Goal: Information Seeking & Learning: Learn about a topic

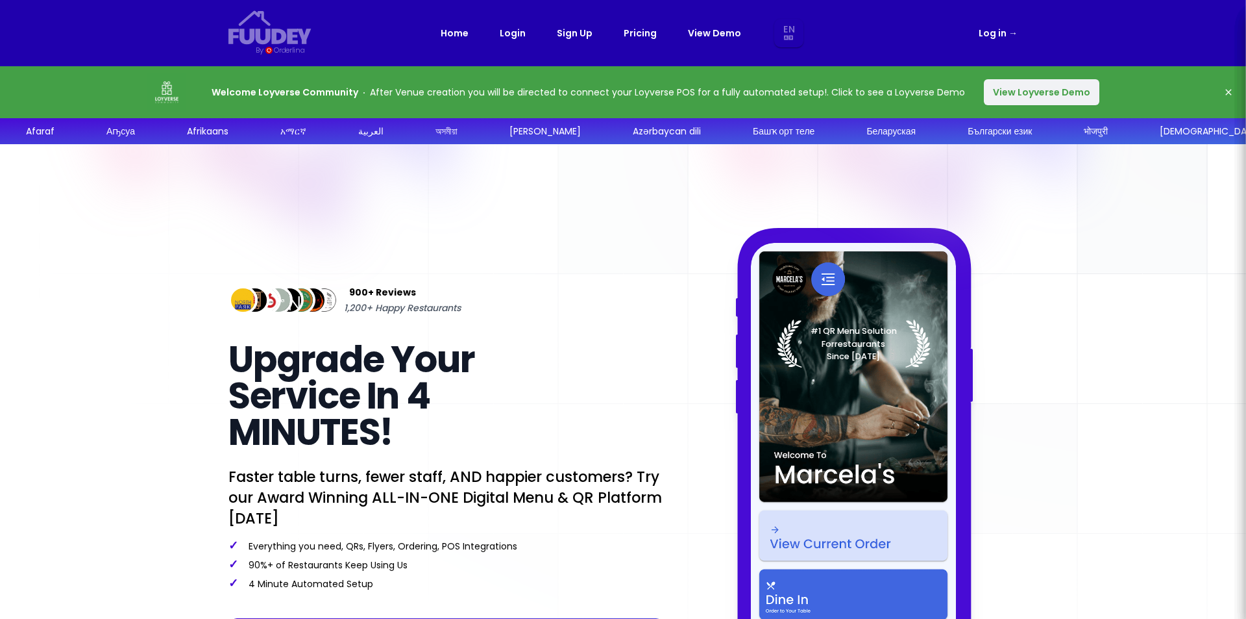
select select "en"
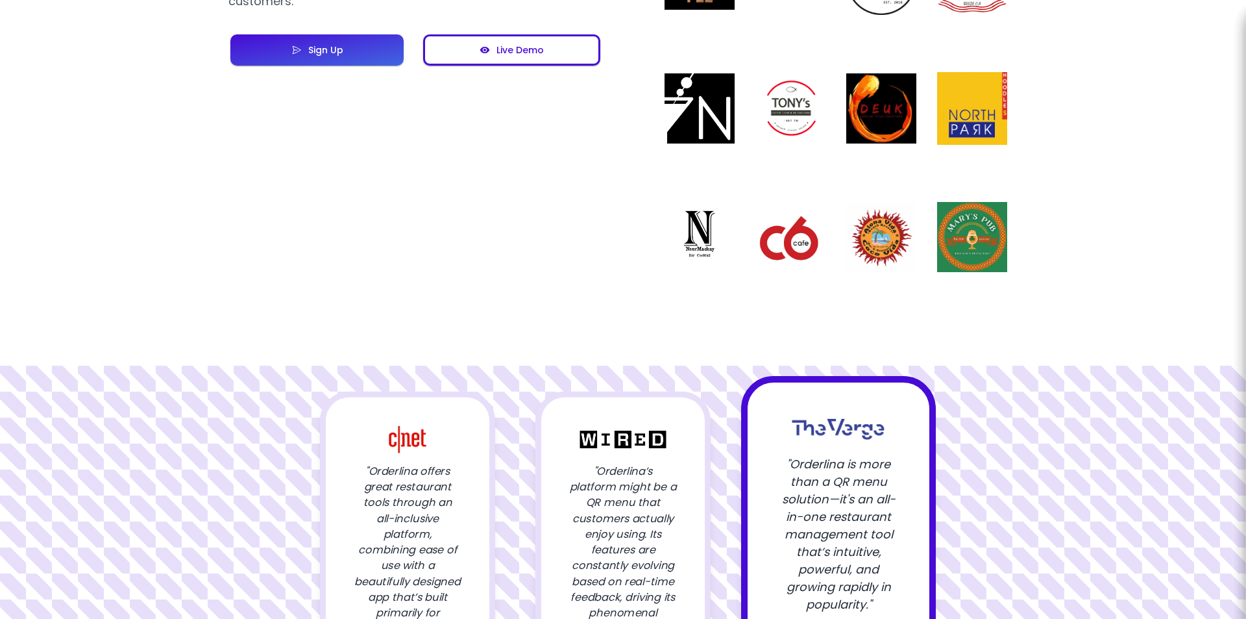
scroll to position [1428, 0]
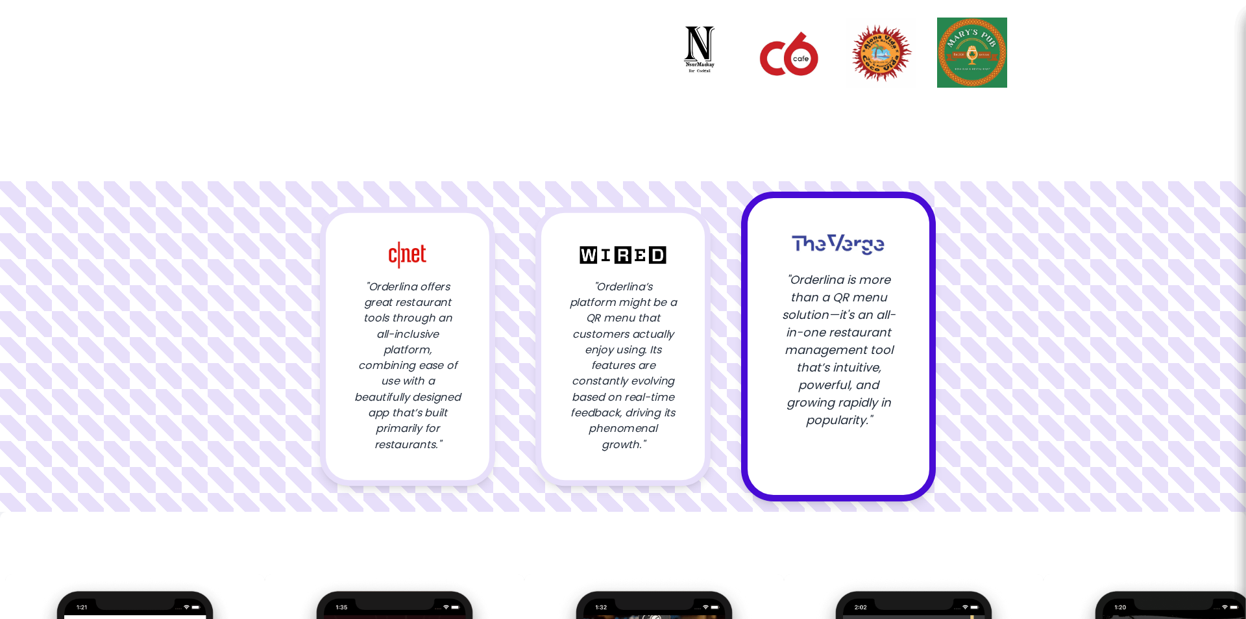
select select "en"
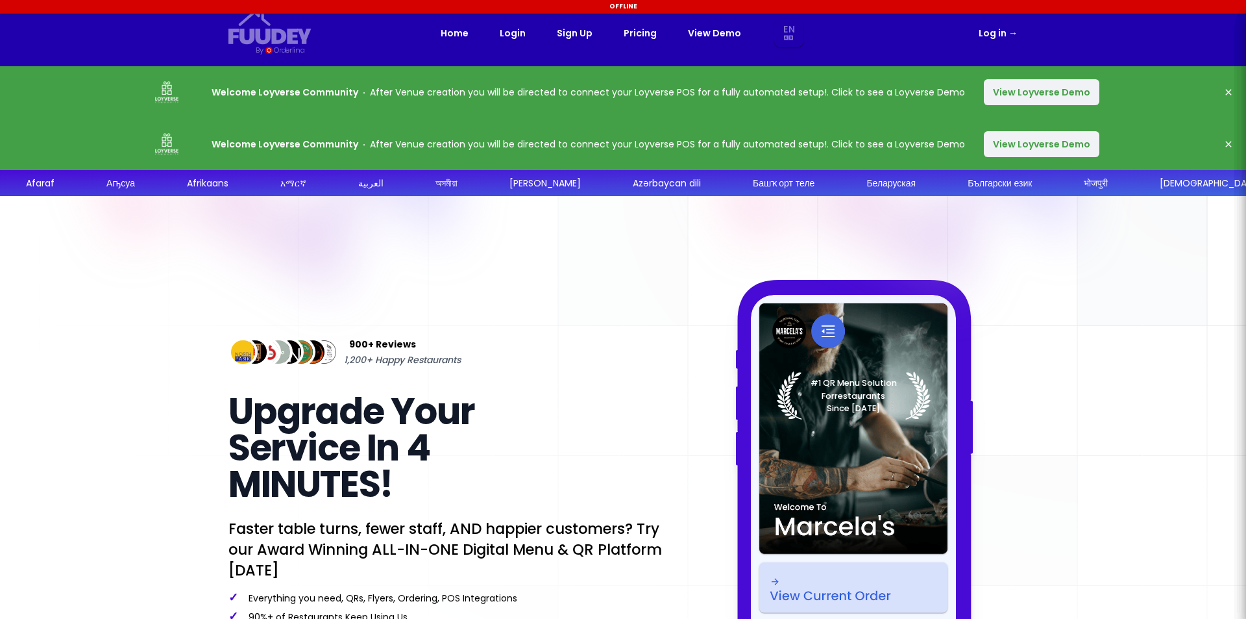
select select "en"
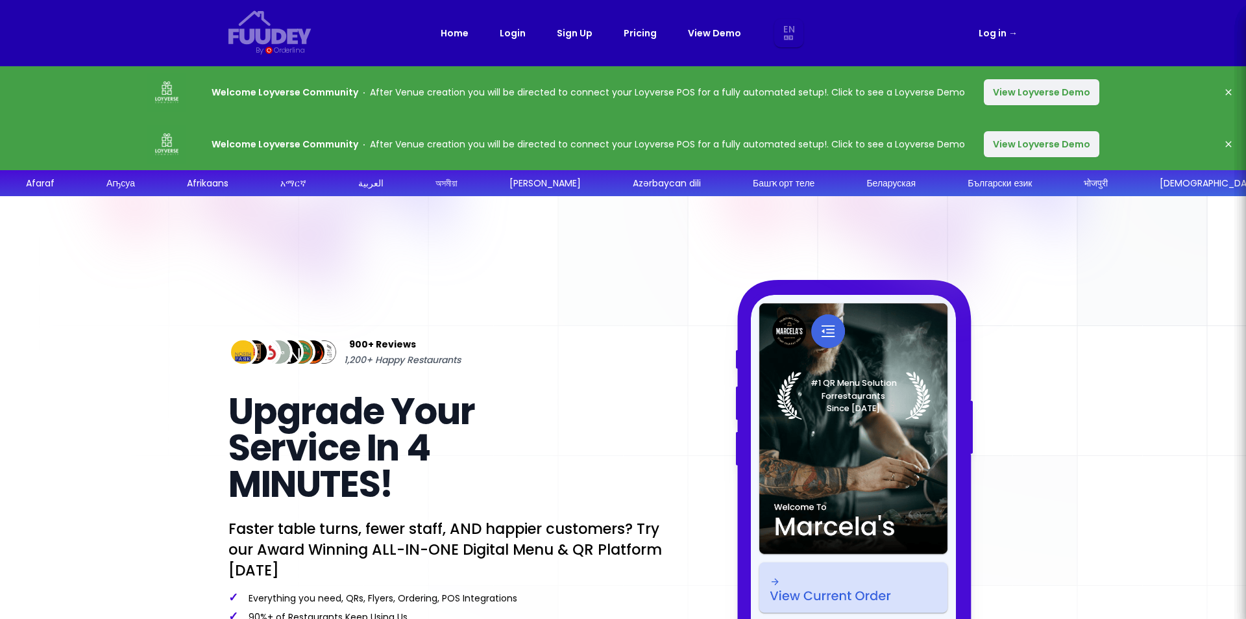
select select "en"
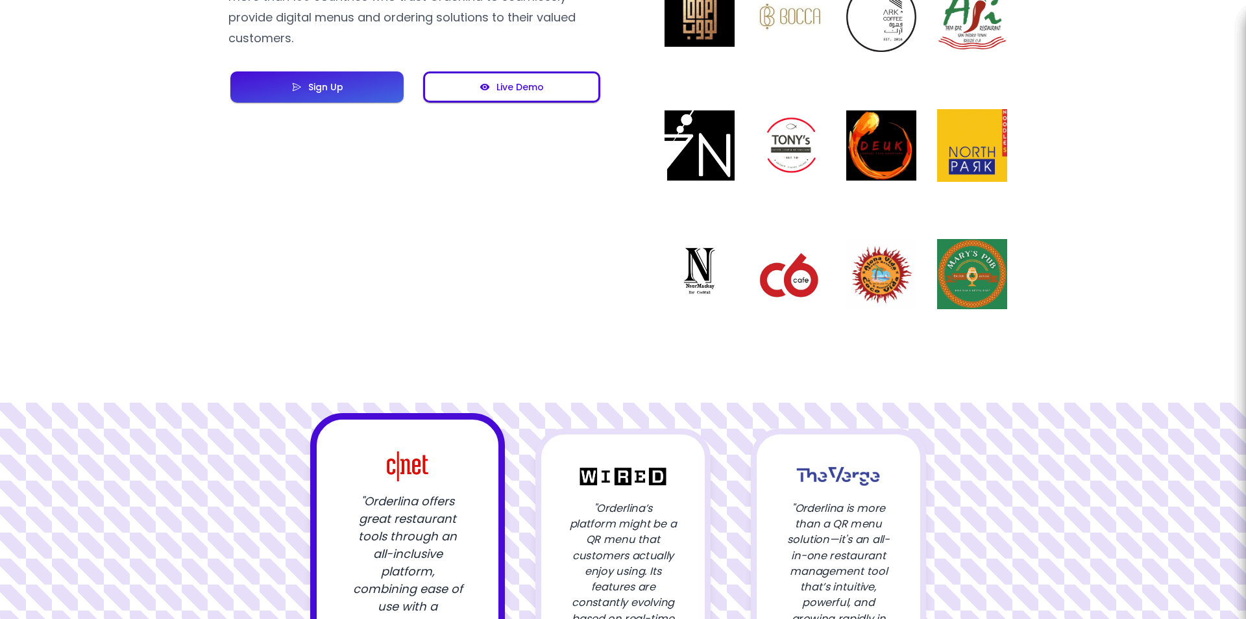
scroll to position [879, 0]
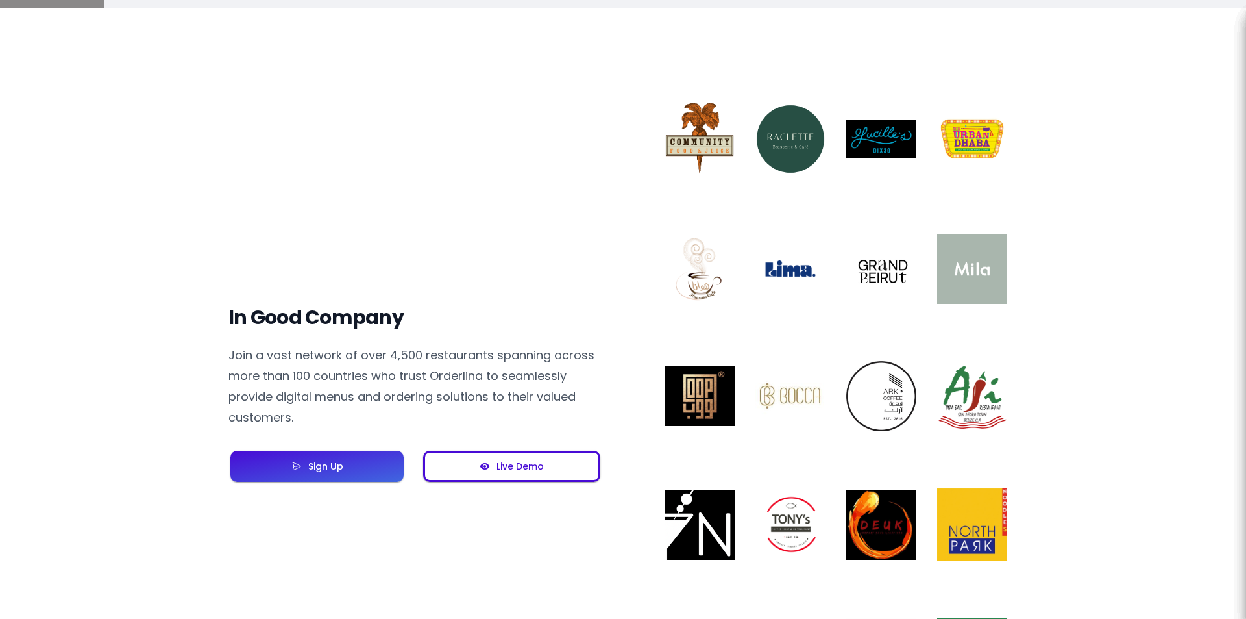
click at [545, 469] on button "Live Demo" at bounding box center [511, 465] width 177 height 31
select select "en"
